Goal: Information Seeking & Learning: Learn about a topic

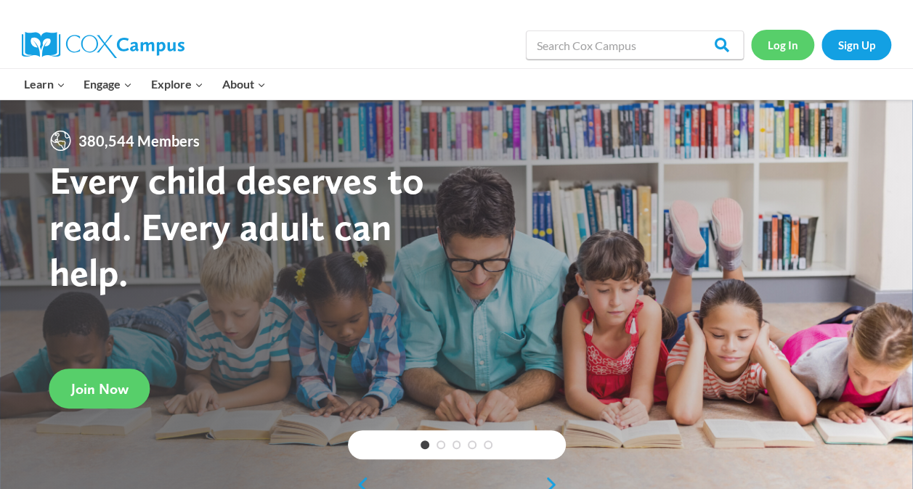
click at [776, 43] on link "Log In" at bounding box center [782, 45] width 63 height 30
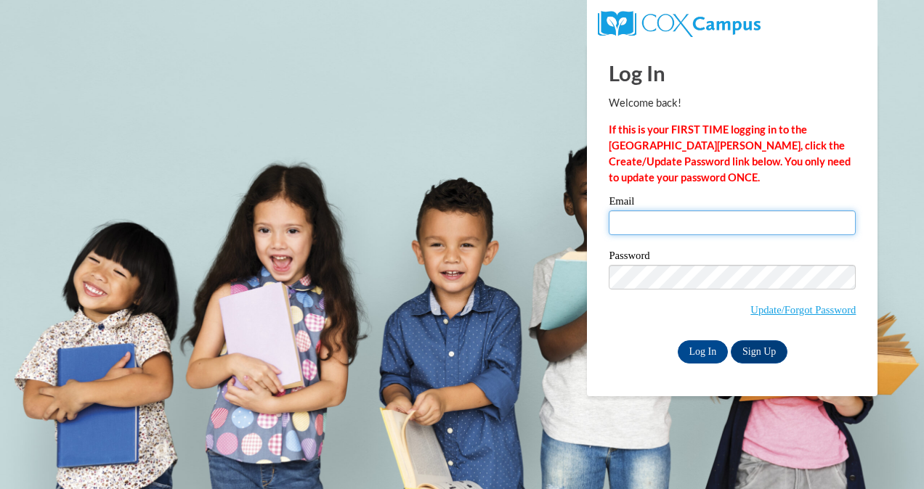
click at [647, 227] on input "Email" at bounding box center [732, 223] width 247 height 25
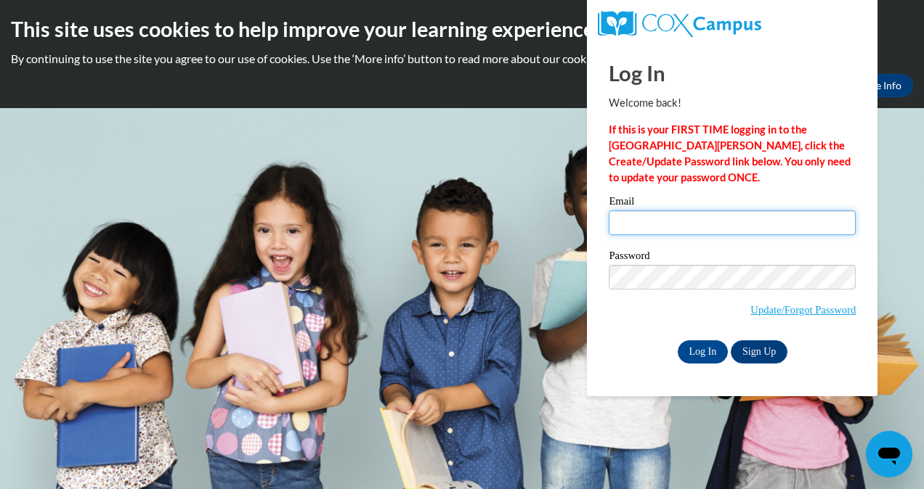
type input "ljorda13@my.westga.edu"
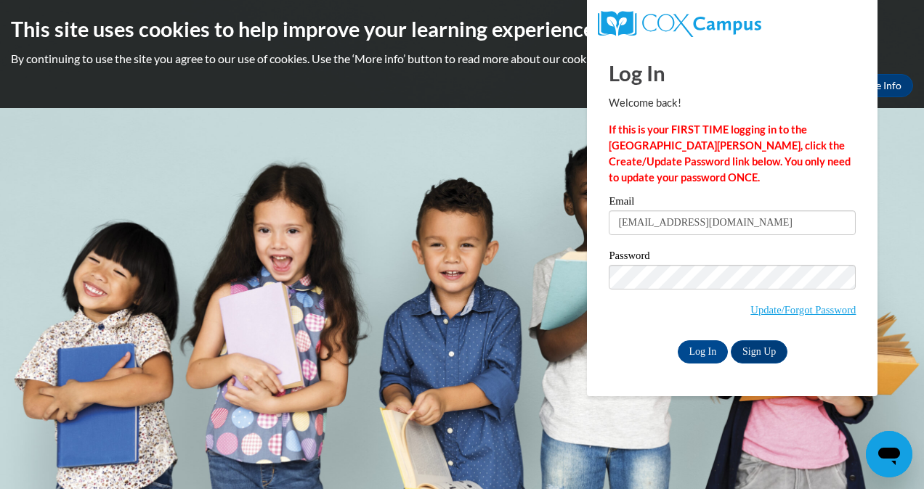
click at [742, 264] on label "Password" at bounding box center [732, 258] width 247 height 15
click at [709, 341] on input "Log In" at bounding box center [703, 352] width 51 height 23
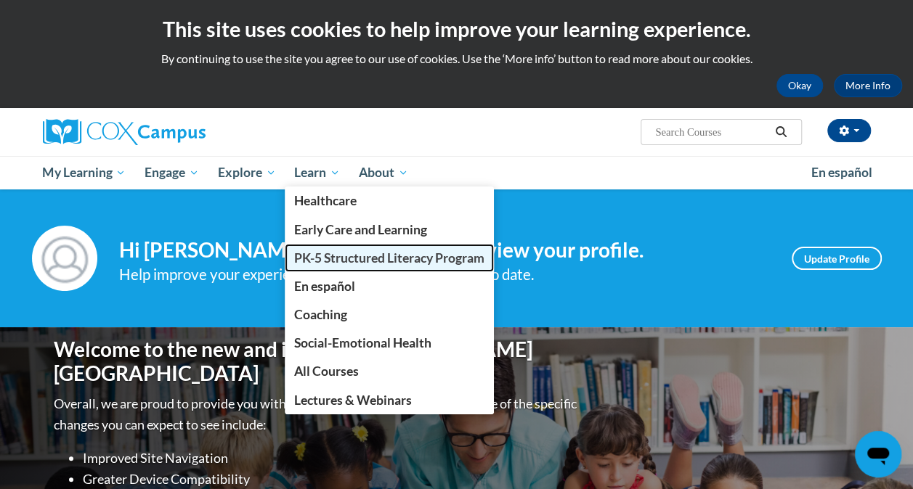
click at [346, 247] on link "PK-5 Structured Literacy Program" at bounding box center [389, 258] width 209 height 28
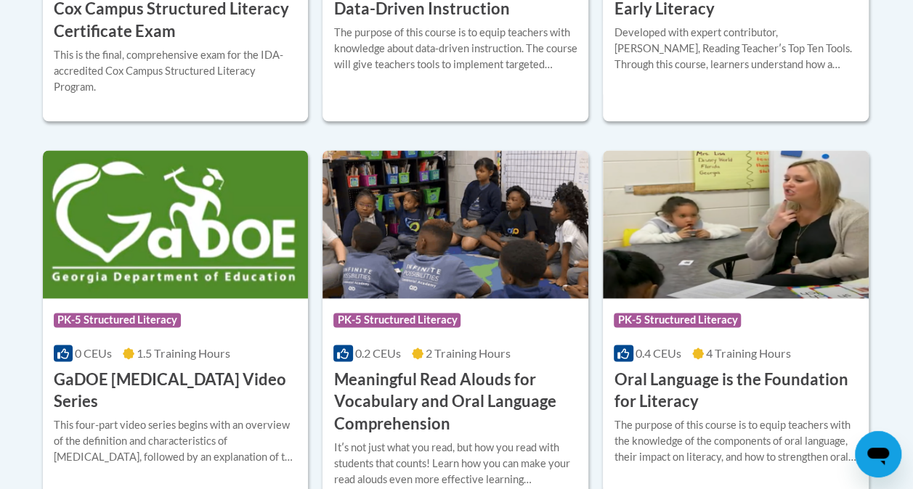
scroll to position [985, 0]
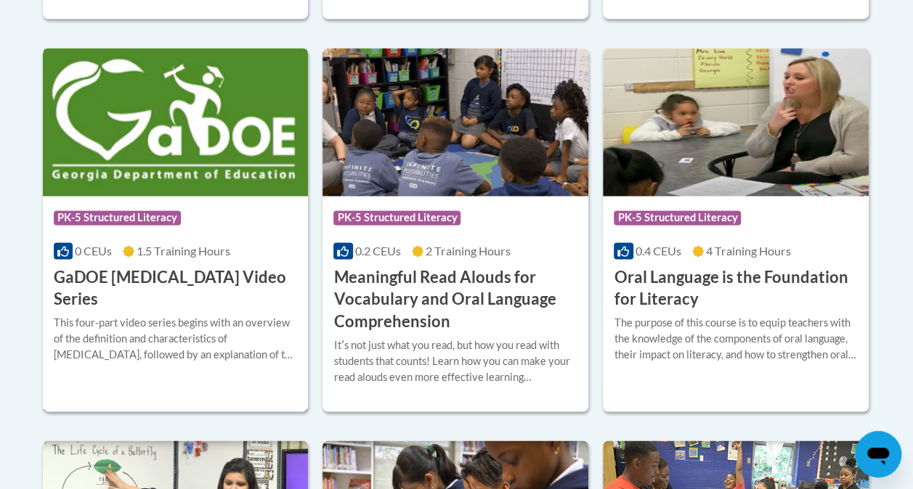
click at [247, 315] on div "This four-part video series begins with an overview of the definition and chara…" at bounding box center [176, 339] width 244 height 48
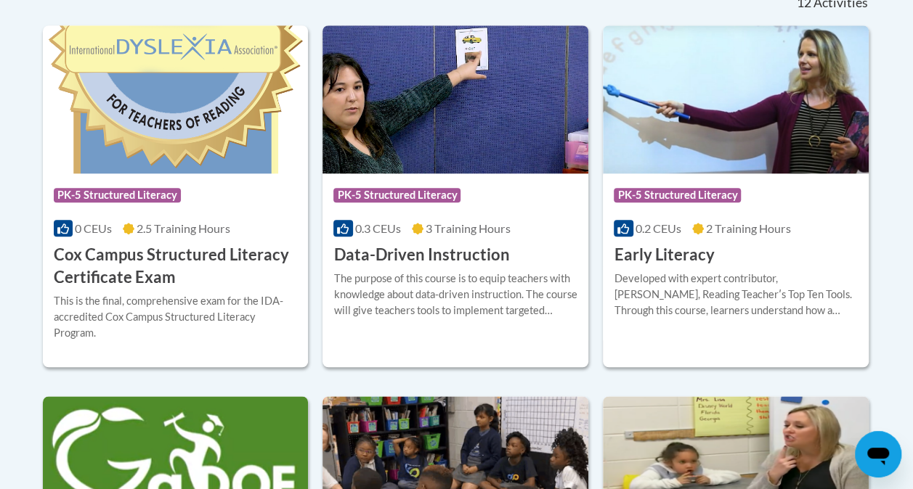
scroll to position [636, 0]
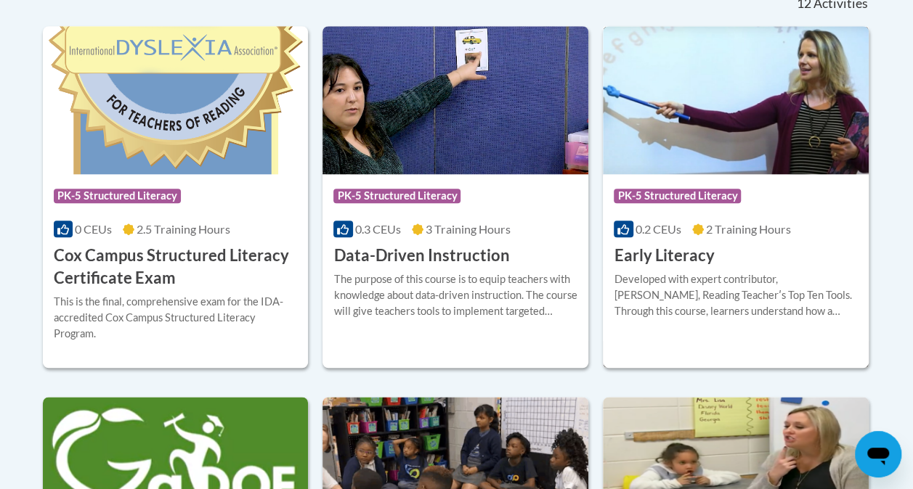
click at [661, 301] on div "Developed with expert contributor, Dr. Deborah Glaser, Reading Teacherʹs Top Te…" at bounding box center [736, 296] width 244 height 48
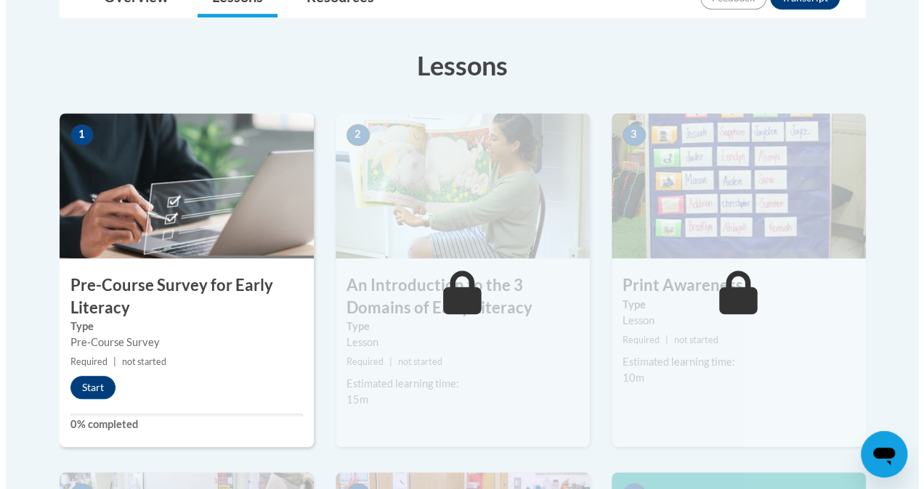
scroll to position [375, 0]
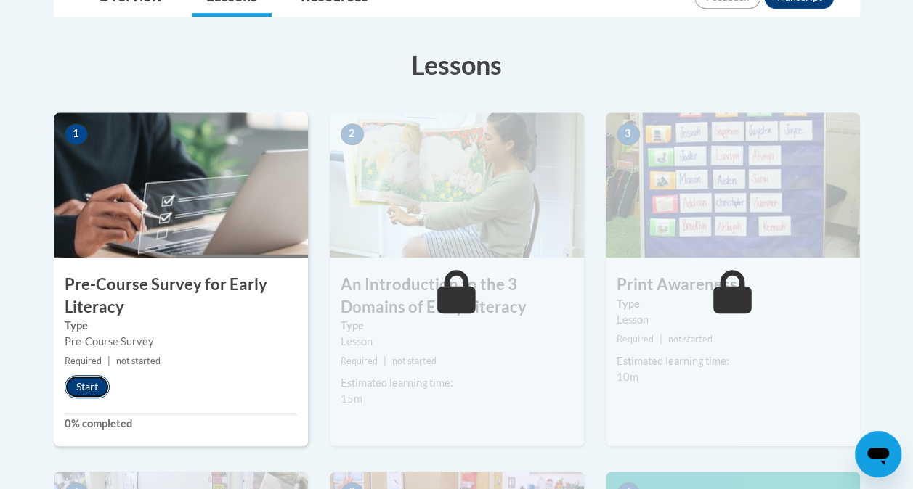
click at [91, 386] on button "Start" at bounding box center [87, 386] width 45 height 23
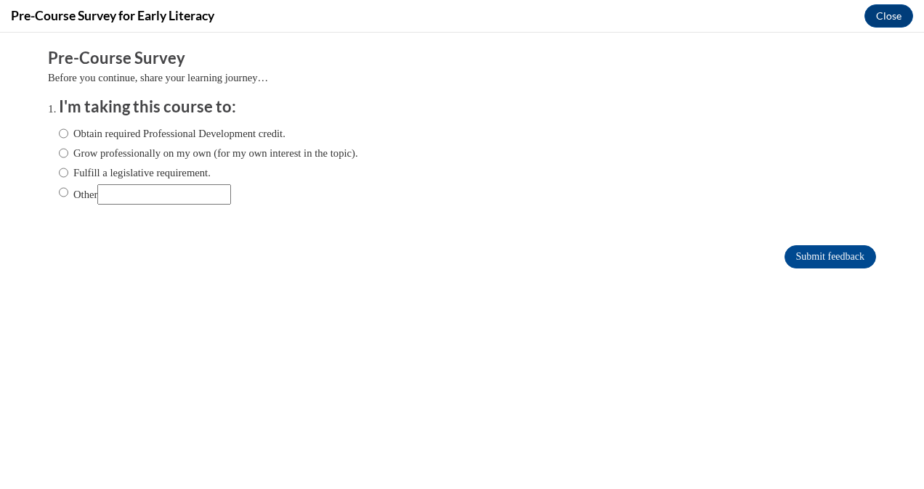
scroll to position [0, 0]
click at [97, 158] on label "Grow professionally on my own (for my own interest in the topic)." at bounding box center [208, 153] width 299 height 16
click at [68, 158] on input "Grow professionally on my own (for my own interest in the topic)." at bounding box center [63, 153] width 9 height 16
radio input "true"
click at [116, 142] on div "Obtain required Professional Development credit. Grow professionally on my own …" at bounding box center [208, 165] width 299 height 94
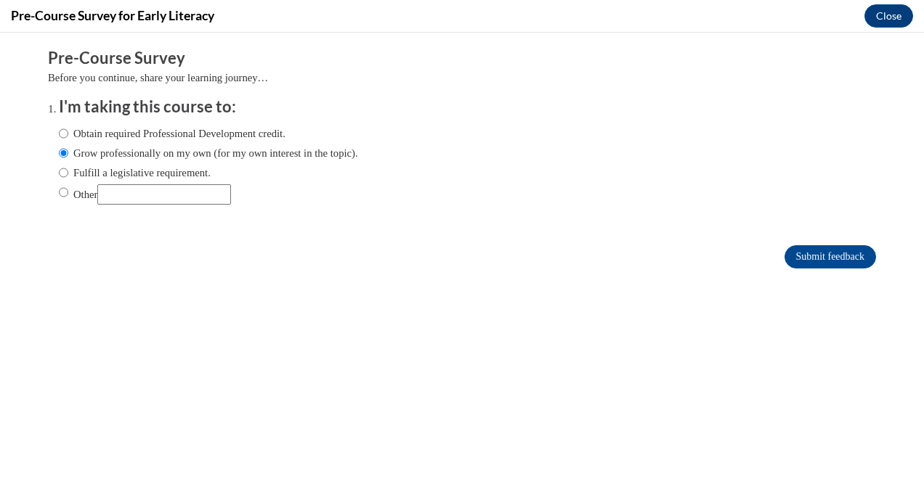
click at [134, 138] on label "Obtain required Professional Development credit." at bounding box center [172, 134] width 227 height 16
click at [68, 138] on input "Obtain required Professional Development credit." at bounding box center [63, 134] width 9 height 16
radio input "true"
click at [813, 259] on input "Submit feedback" at bounding box center [829, 256] width 91 height 23
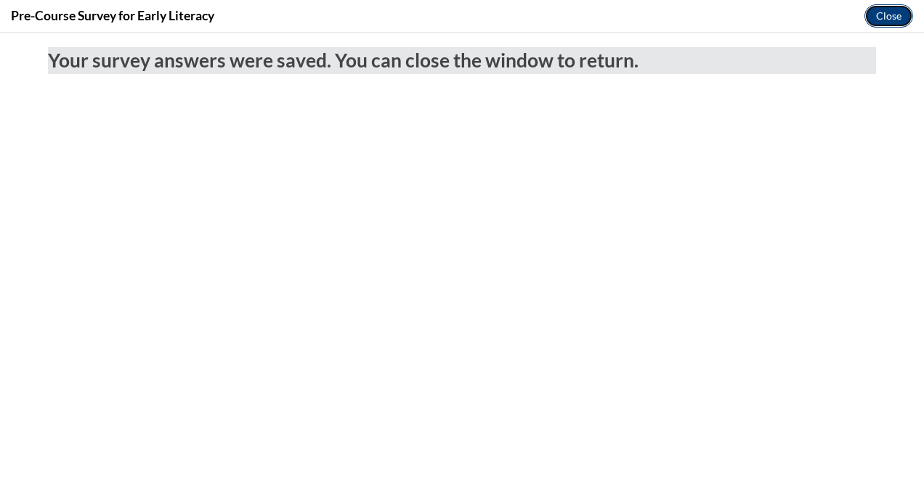
click at [883, 24] on button "Close" at bounding box center [888, 15] width 49 height 23
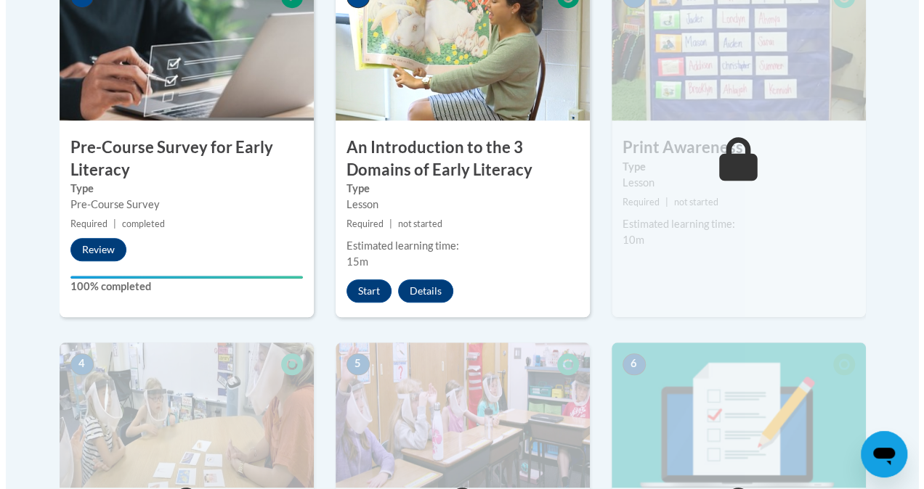
scroll to position [523, 0]
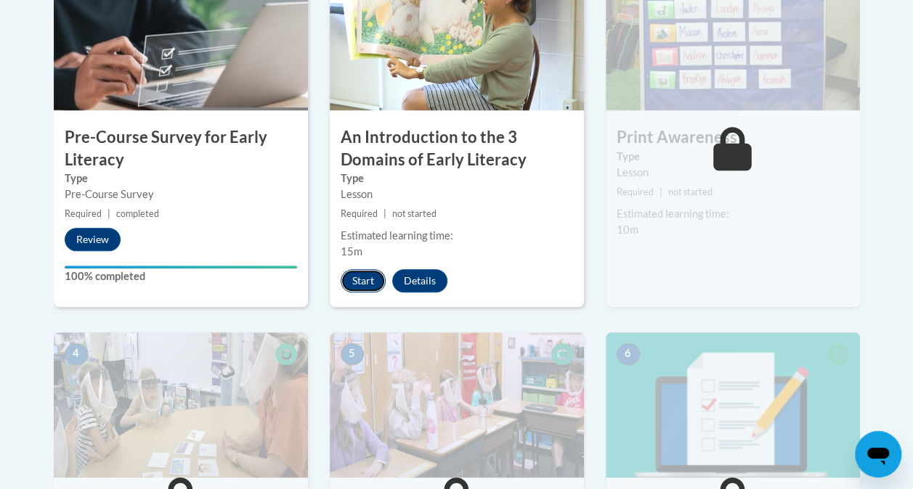
click at [360, 279] on button "Start" at bounding box center [363, 280] width 45 height 23
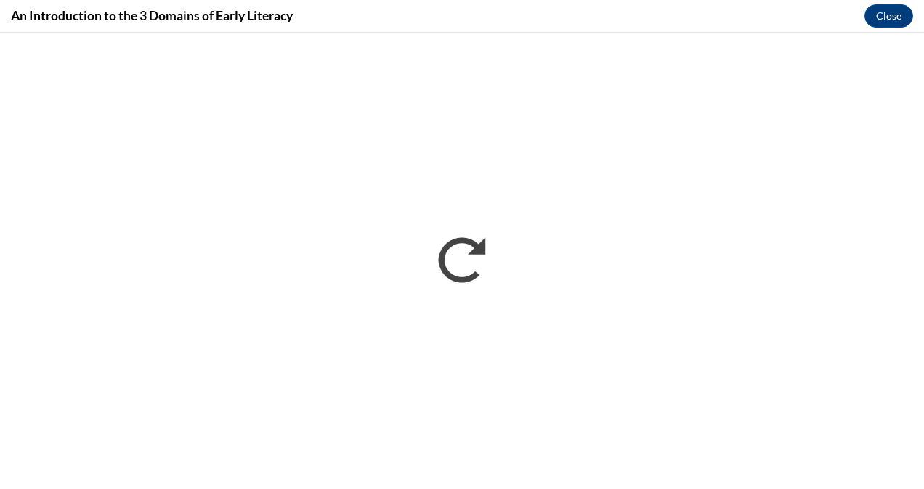
scroll to position [0, 0]
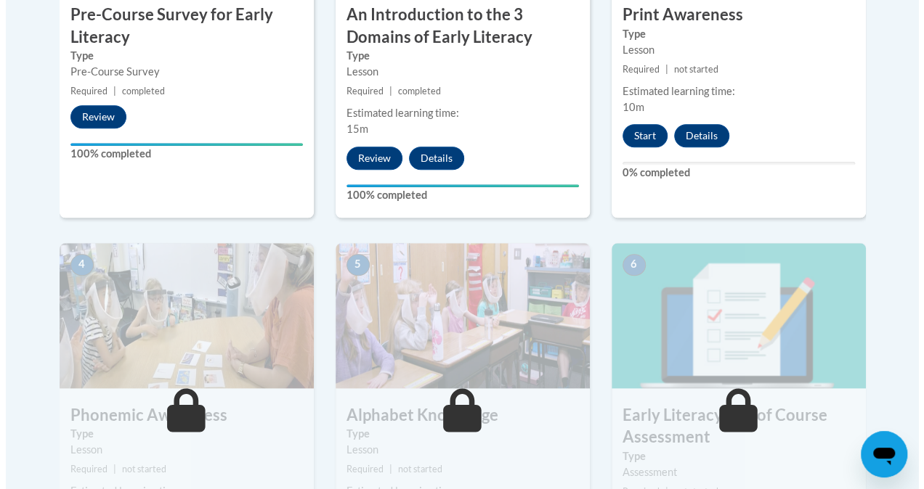
scroll to position [643, 0]
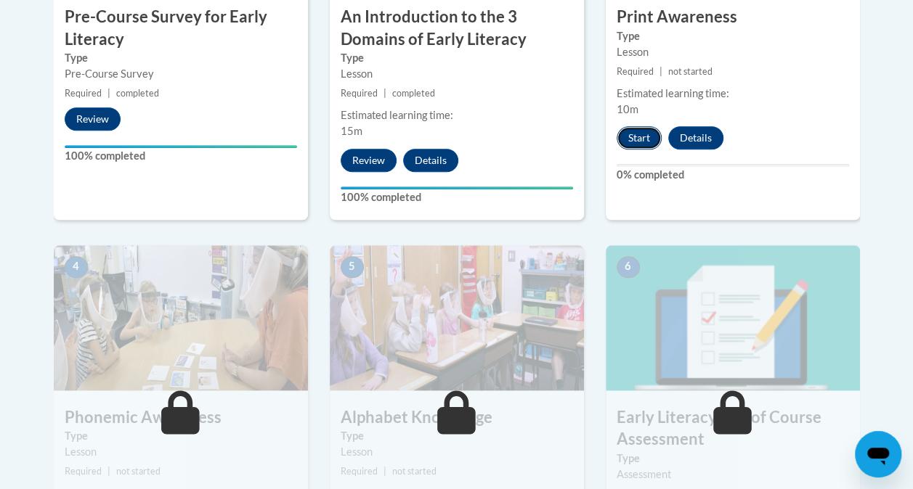
click at [638, 131] on button "Start" at bounding box center [639, 137] width 45 height 23
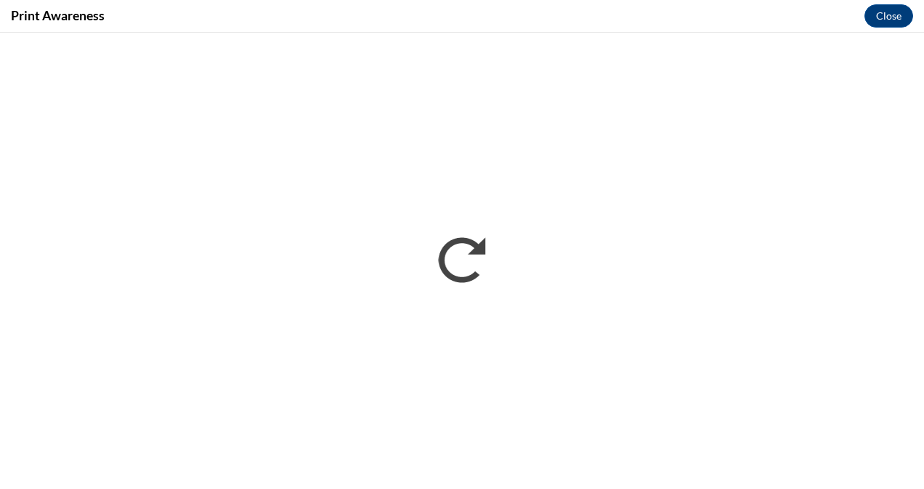
scroll to position [0, 0]
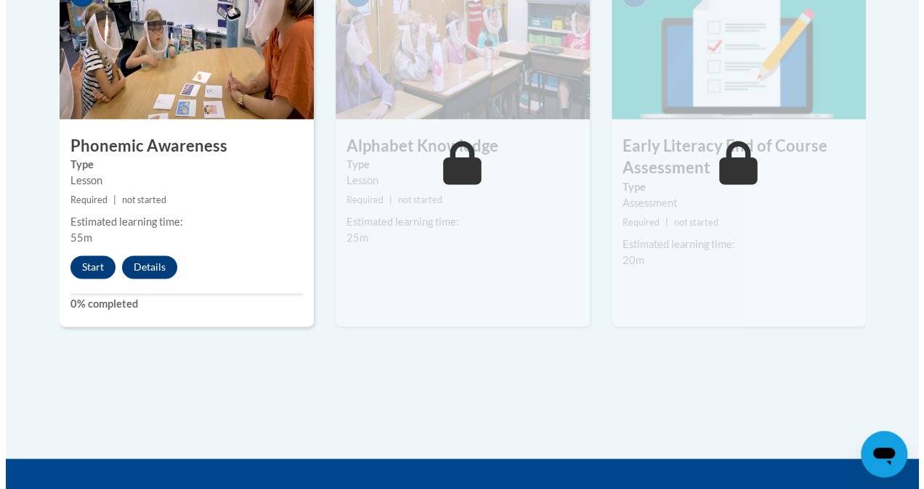
scroll to position [927, 0]
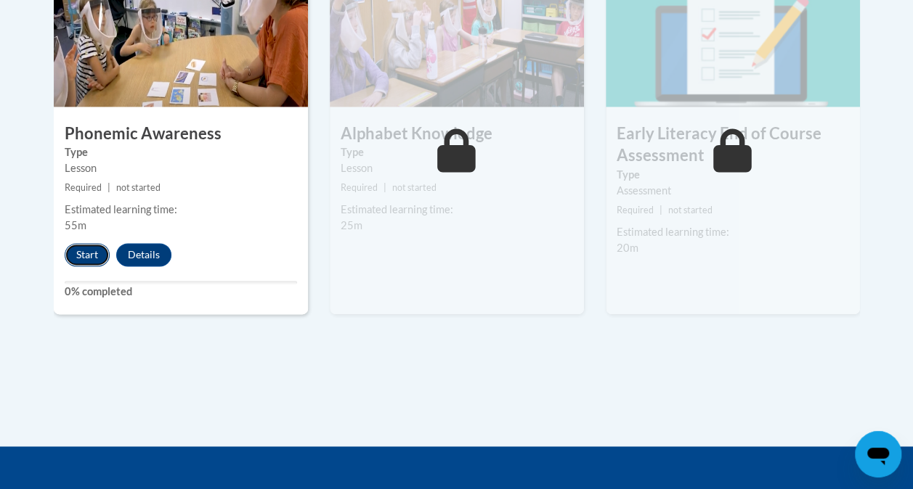
click at [79, 244] on button "Start" at bounding box center [87, 254] width 45 height 23
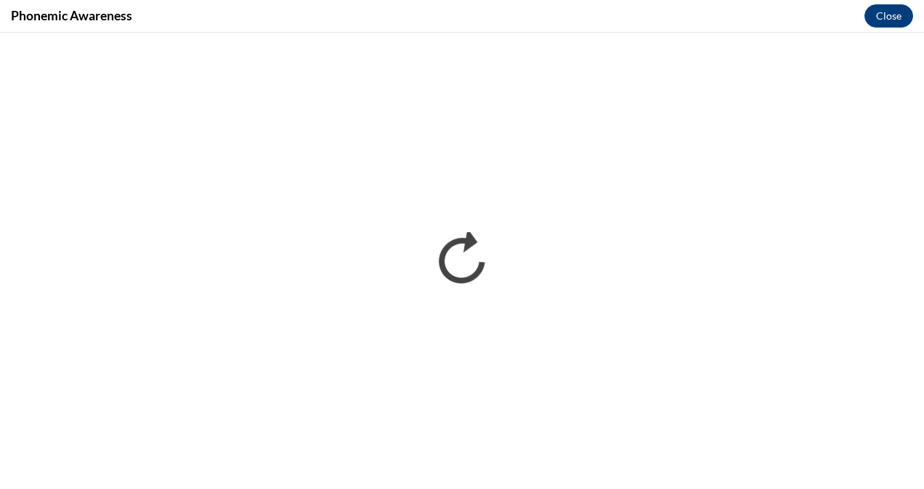
scroll to position [0, 0]
